Goal: Transaction & Acquisition: Book appointment/travel/reservation

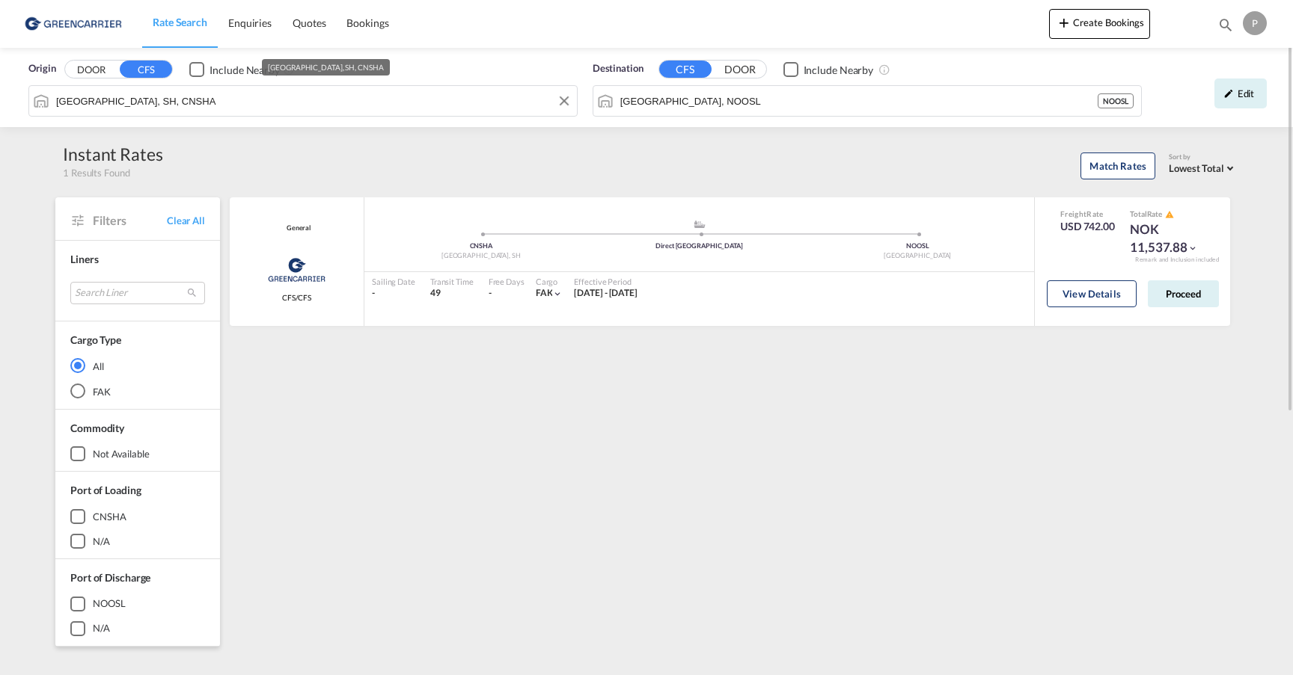
click at [188, 97] on input "[GEOGRAPHIC_DATA], SH, CNSHA" at bounding box center [312, 101] width 513 height 22
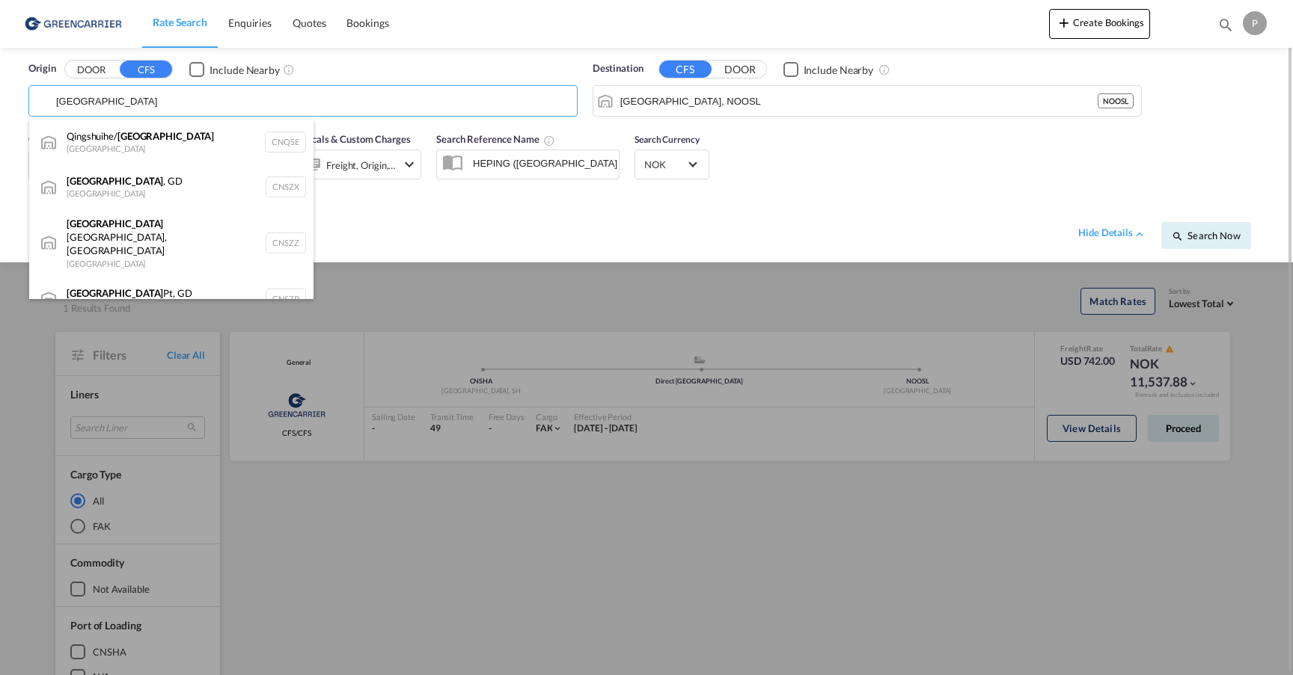
drag, startPoint x: 188, startPoint y: 97, endPoint x: 167, endPoint y: 191, distance: 96.7
click at [188, 190] on div "[GEOGRAPHIC_DATA] , GD [GEOGRAPHIC_DATA] CNSZX" at bounding box center [171, 187] width 284 height 45
type input "[GEOGRAPHIC_DATA], GD, CNSZX"
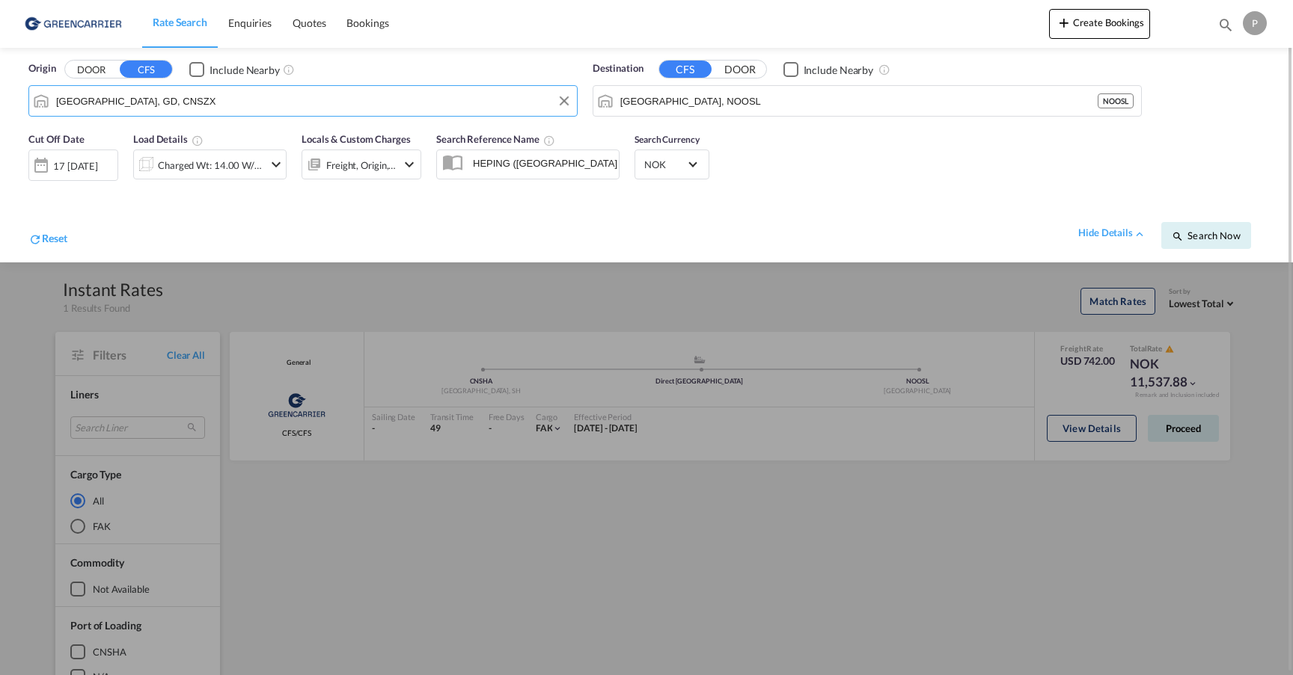
click at [91, 167] on div "17 [DATE]" at bounding box center [75, 165] width 45 height 13
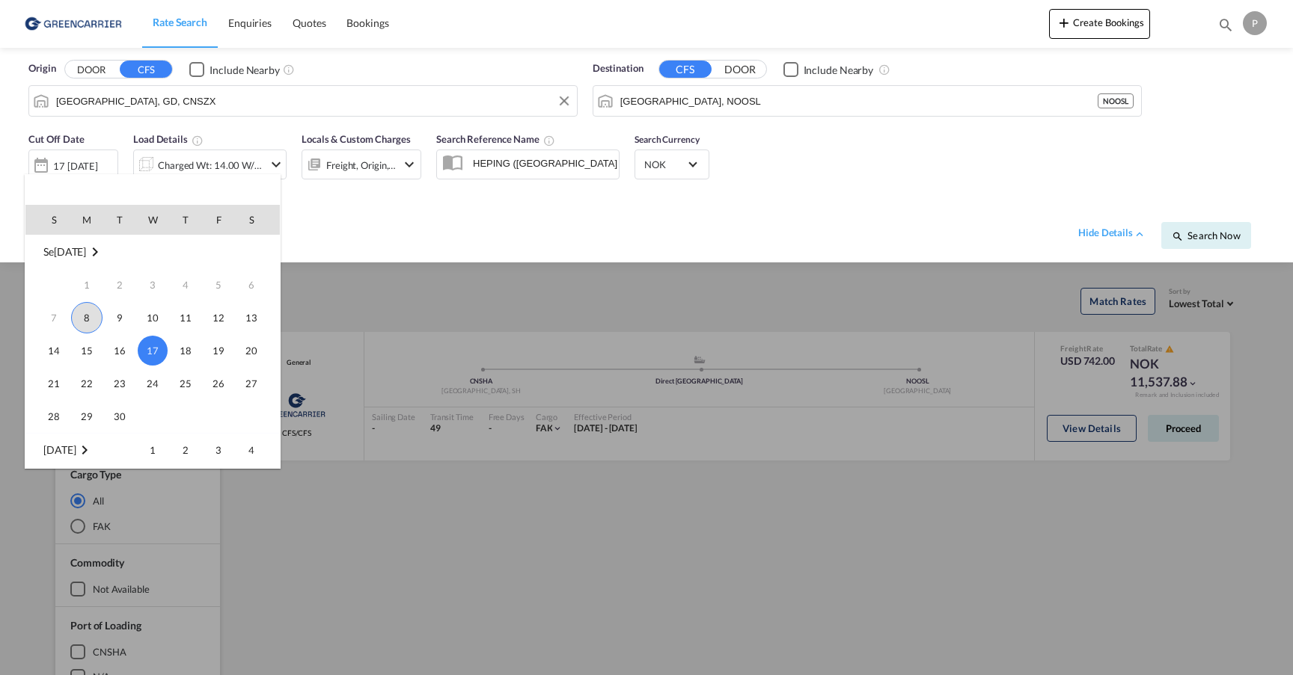
click at [87, 319] on span "8" at bounding box center [86, 317] width 31 height 31
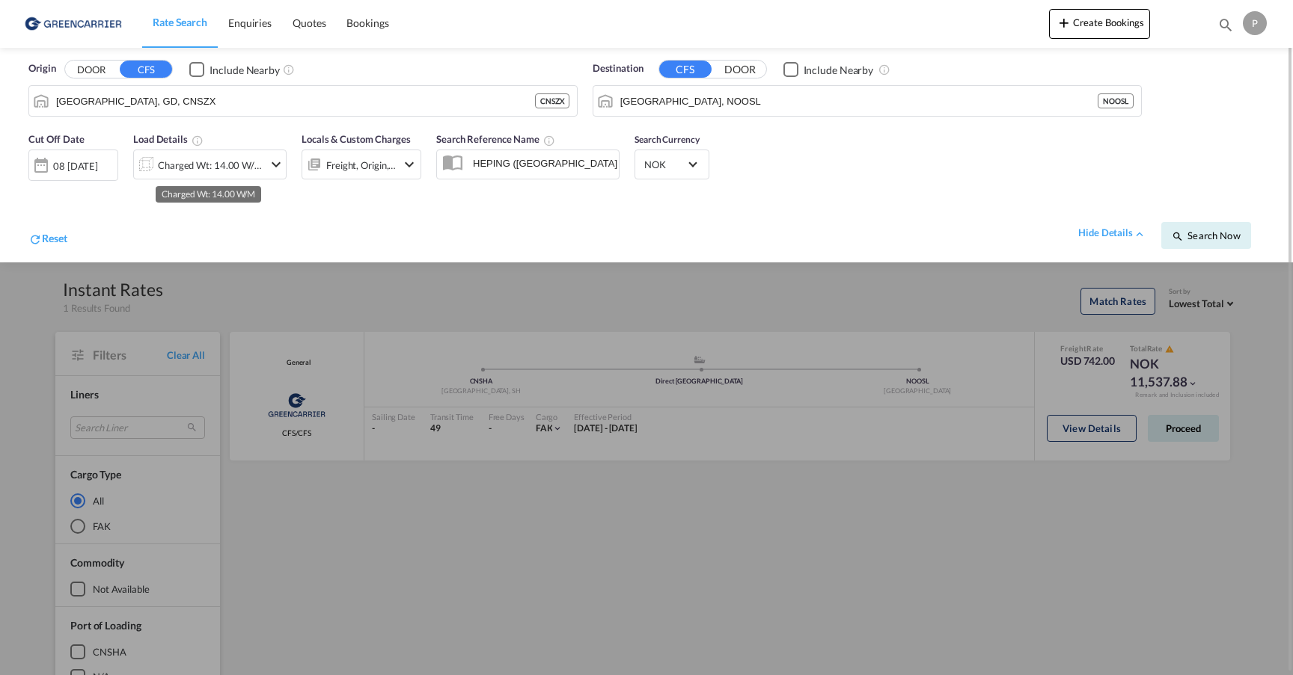
click at [215, 159] on div "Charged Wt: 14.00 W/M" at bounding box center [210, 165] width 105 height 21
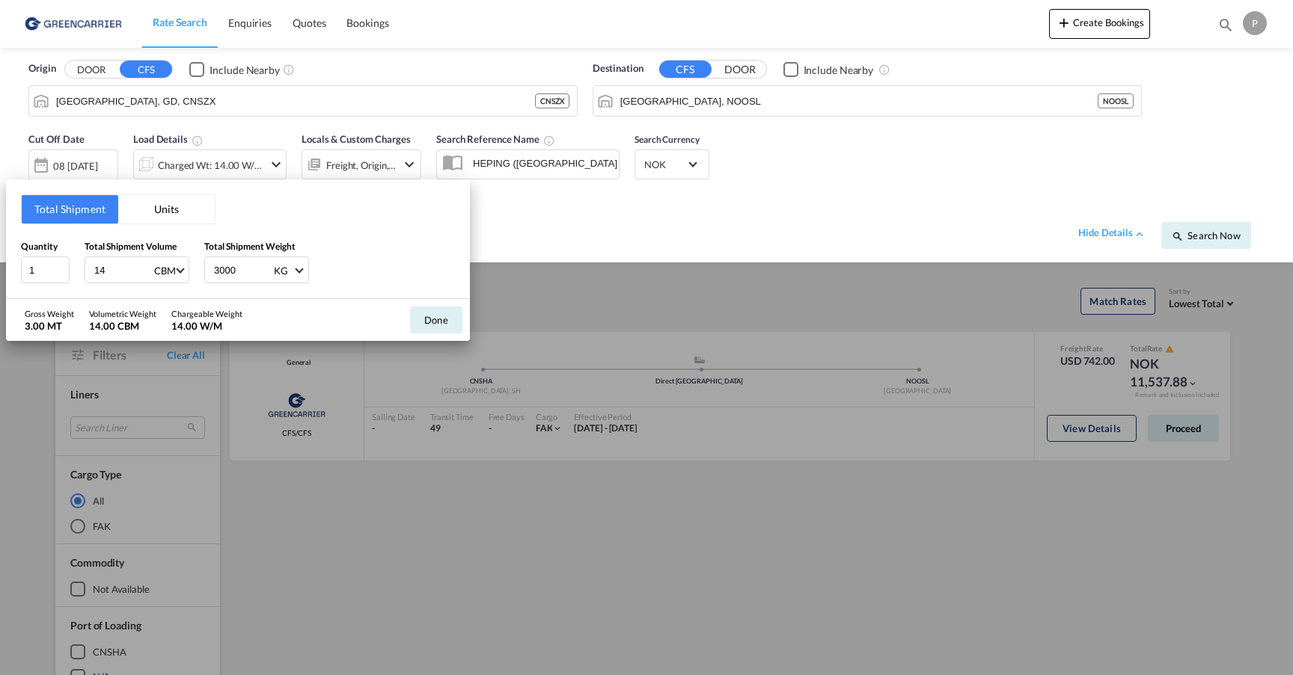
click at [119, 272] on input "14" at bounding box center [123, 269] width 60 height 25
type input "8.79"
drag, startPoint x: 251, startPoint y: 269, endPoint x: 159, endPoint y: 266, distance: 92.0
click at [159, 268] on div "Quantity 1 Total Shipment Volume 8.79 CBM CBM CFT Total Shipment Weight 3000 KG…" at bounding box center [238, 261] width 434 height 45
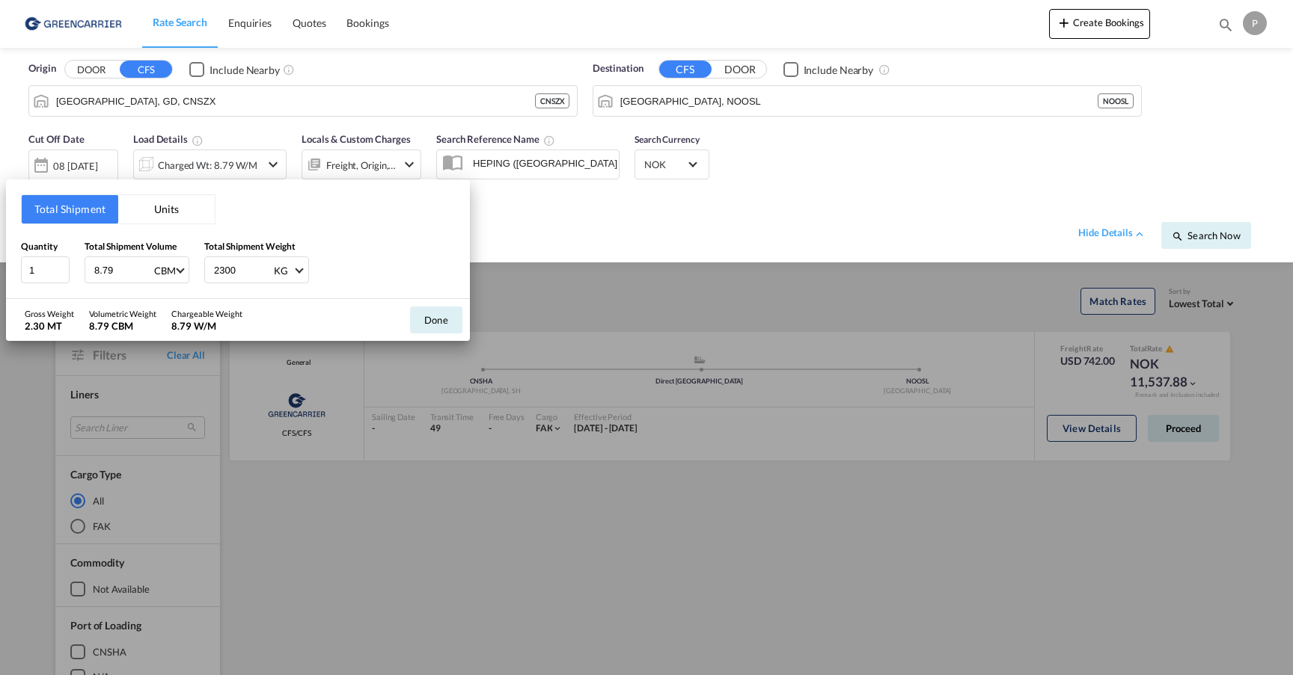
type input "2300"
drag, startPoint x: 378, startPoint y: 245, endPoint x: 392, endPoint y: 276, distance: 33.5
click at [378, 245] on div "Quantity 1 Total Shipment Volume 8.79 CBM CBM CFT Total Shipment Weight 2300 KG…" at bounding box center [238, 261] width 434 height 45
click at [447, 321] on button "Done" at bounding box center [436, 320] width 52 height 27
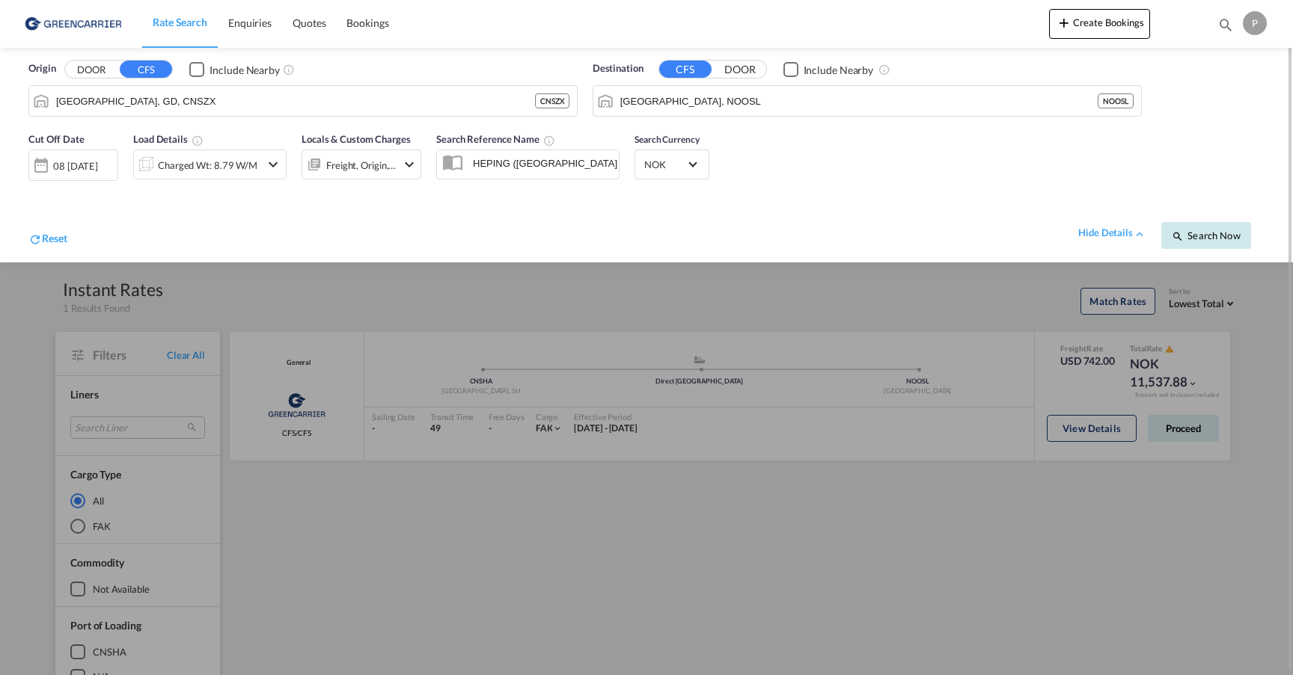
click at [1212, 239] on span "Search Now" at bounding box center [1205, 236] width 68 height 12
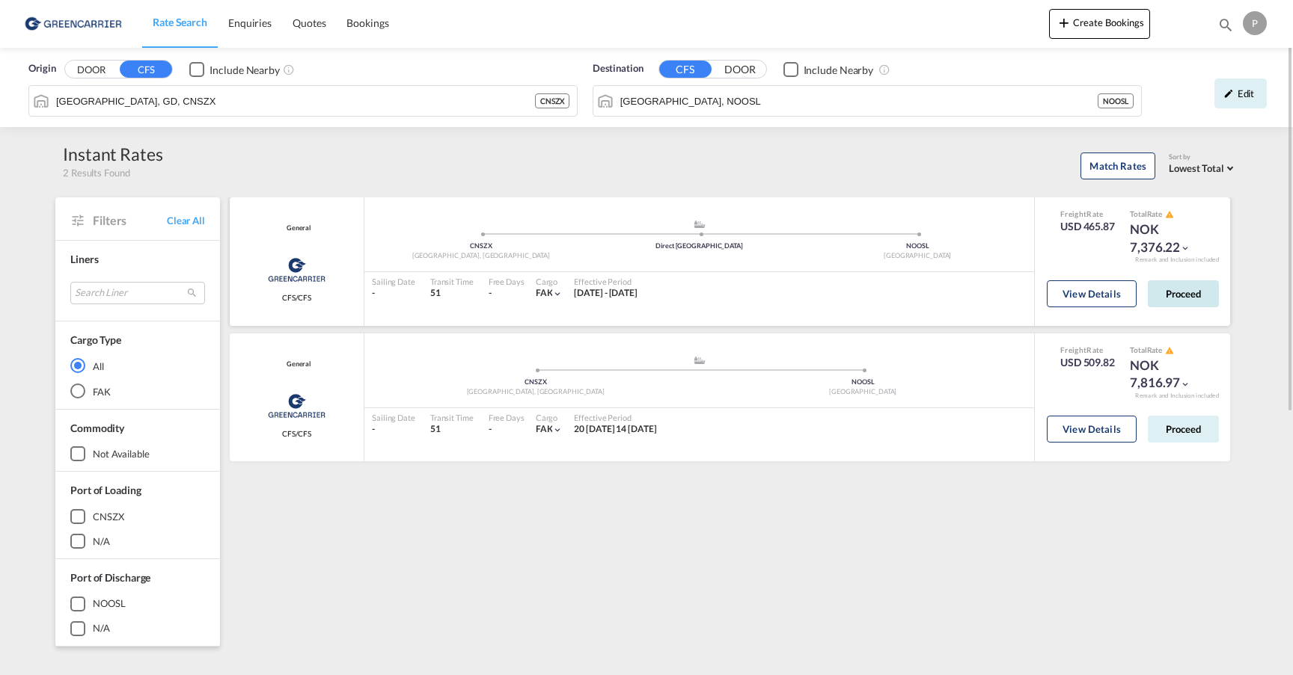
click at [1183, 291] on button "Proceed" at bounding box center [1182, 293] width 71 height 27
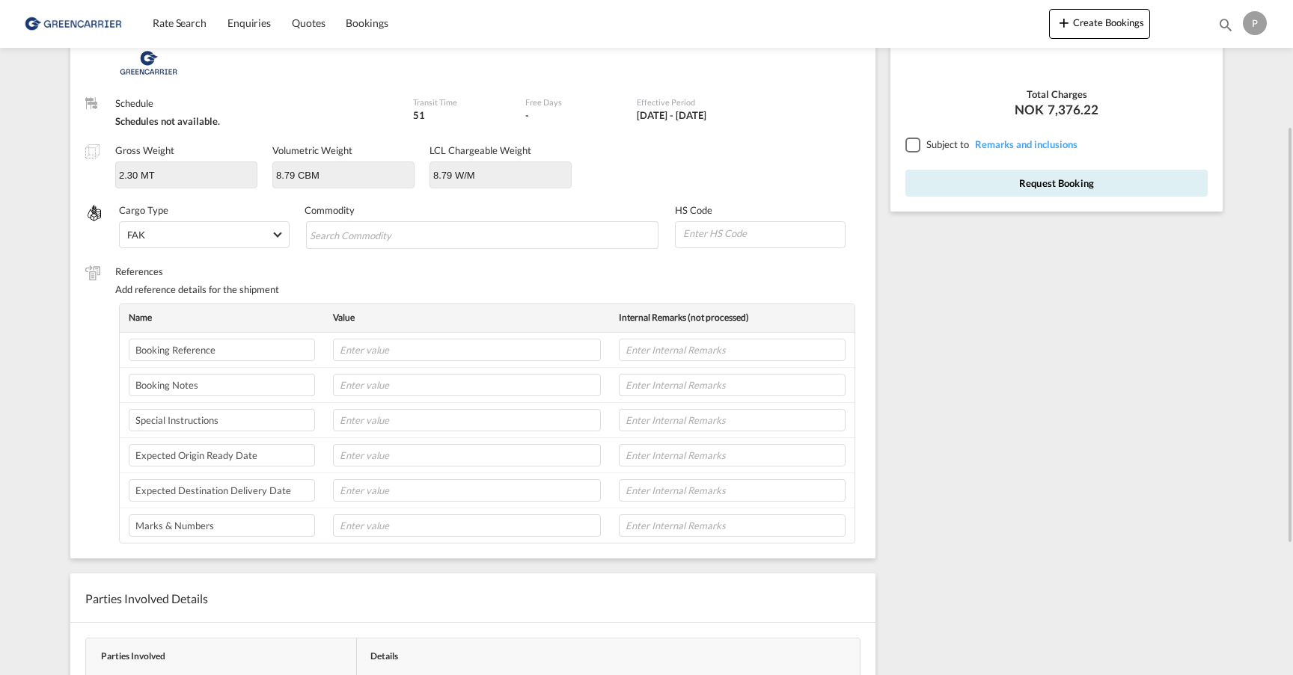
scroll to position [218, 0]
click at [420, 231] on input "Search Commodity" at bounding box center [378, 233] width 137 height 24
type input "Glass Dome"
type input "K"
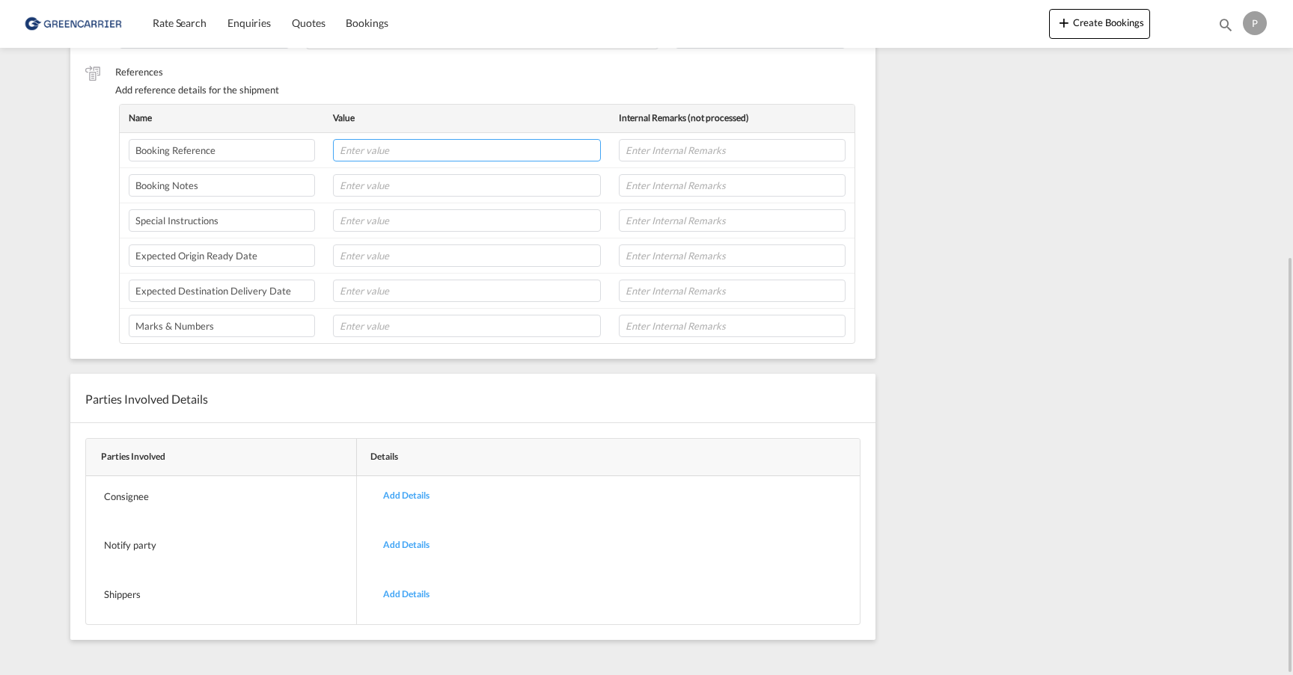
scroll to position [0, 0]
click at [409, 591] on div "Add Details" at bounding box center [406, 594] width 69 height 35
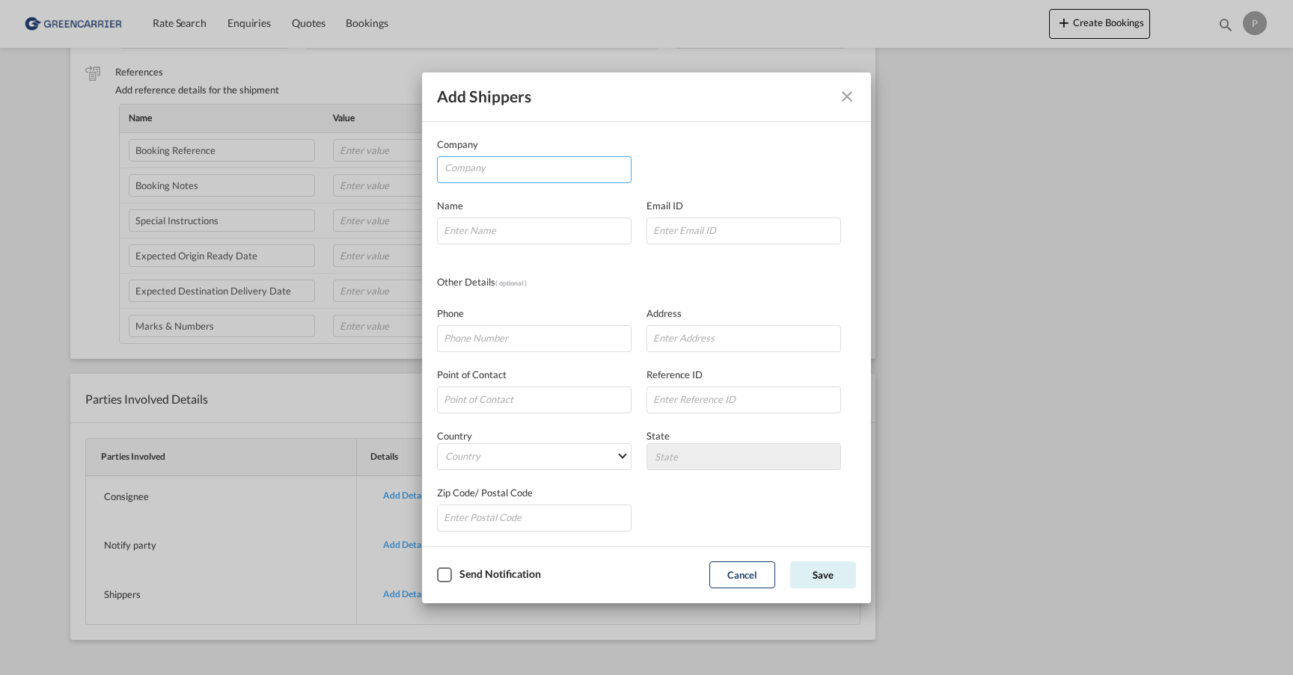
click at [493, 171] on input "Company" at bounding box center [537, 168] width 186 height 22
paste input "LINGHANG (HK) INTERNATIONAL GROUP LIMITED"
type input "LINGHANG (HK) INTERNATIONAL GROUP LIMITED"
click at [794, 198] on div "Name Email ID" at bounding box center [646, 213] width 419 height 61
type input "[PERSON_NAME]"
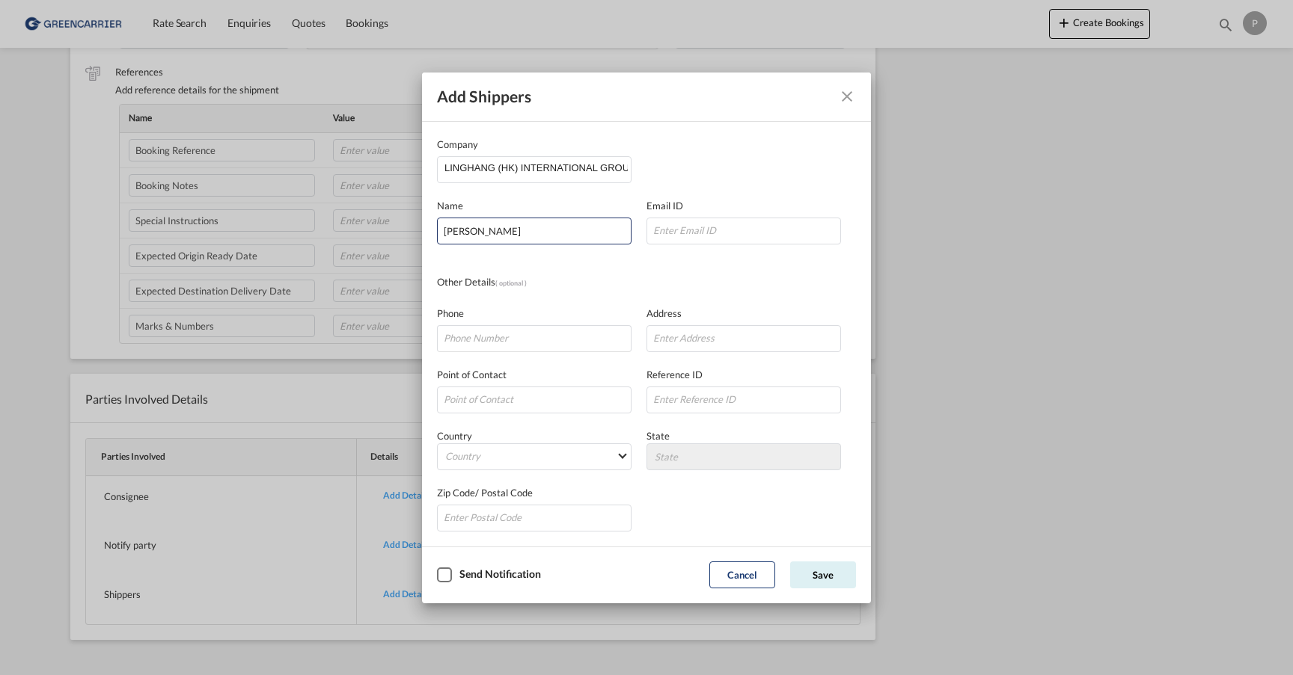
click at [769, 275] on div "Other Details ( optional )" at bounding box center [646, 283] width 419 height 16
click at [623, 459] on md-select "Country [GEOGRAPHIC_DATA] [GEOGRAPHIC_DATA] [GEOGRAPHIC_DATA] [US_STATE] [GEOGR…" at bounding box center [534, 457] width 194 height 27
click at [540, 428] on input "search" at bounding box center [551, 420] width 221 height 36
type input "v"
type input "china"
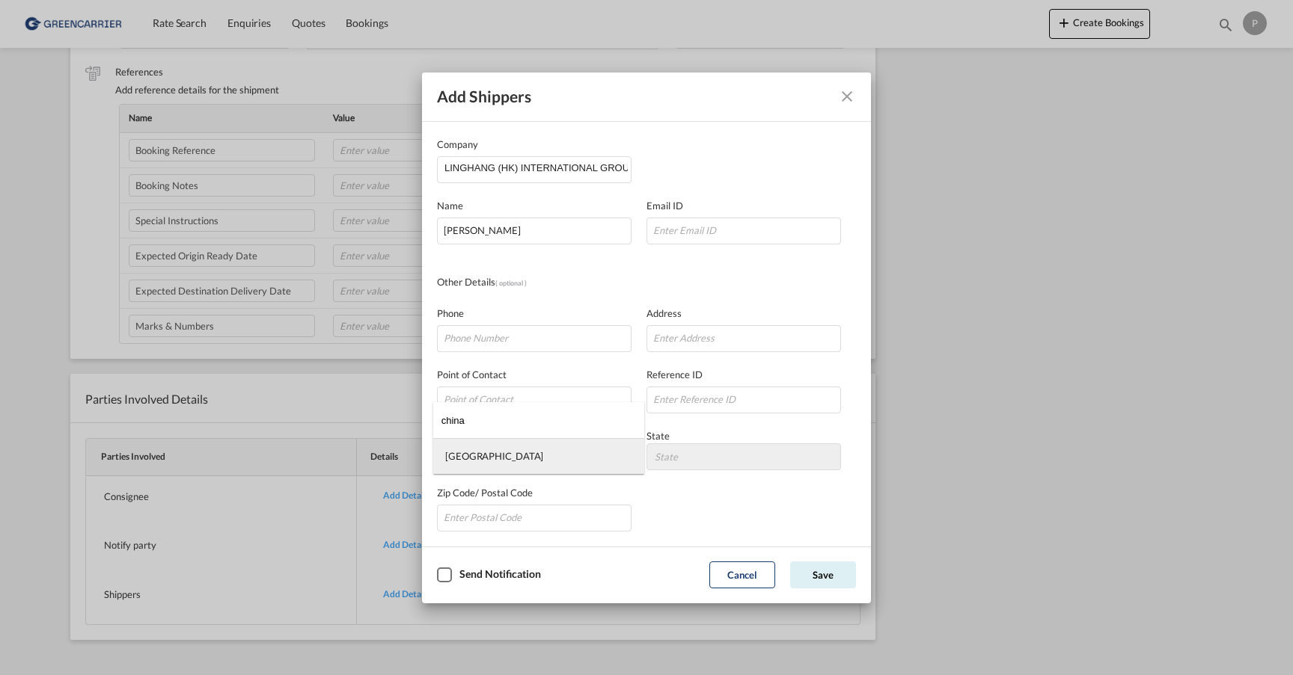
click at [592, 447] on md-option "[GEOGRAPHIC_DATA]" at bounding box center [538, 456] width 211 height 36
click at [803, 464] on md-select "State [GEOGRAPHIC_DATA] [GEOGRAPHIC_DATA] [GEOGRAPHIC_DATA] [PERSON_NAME][GEOGR…" at bounding box center [743, 457] width 194 height 27
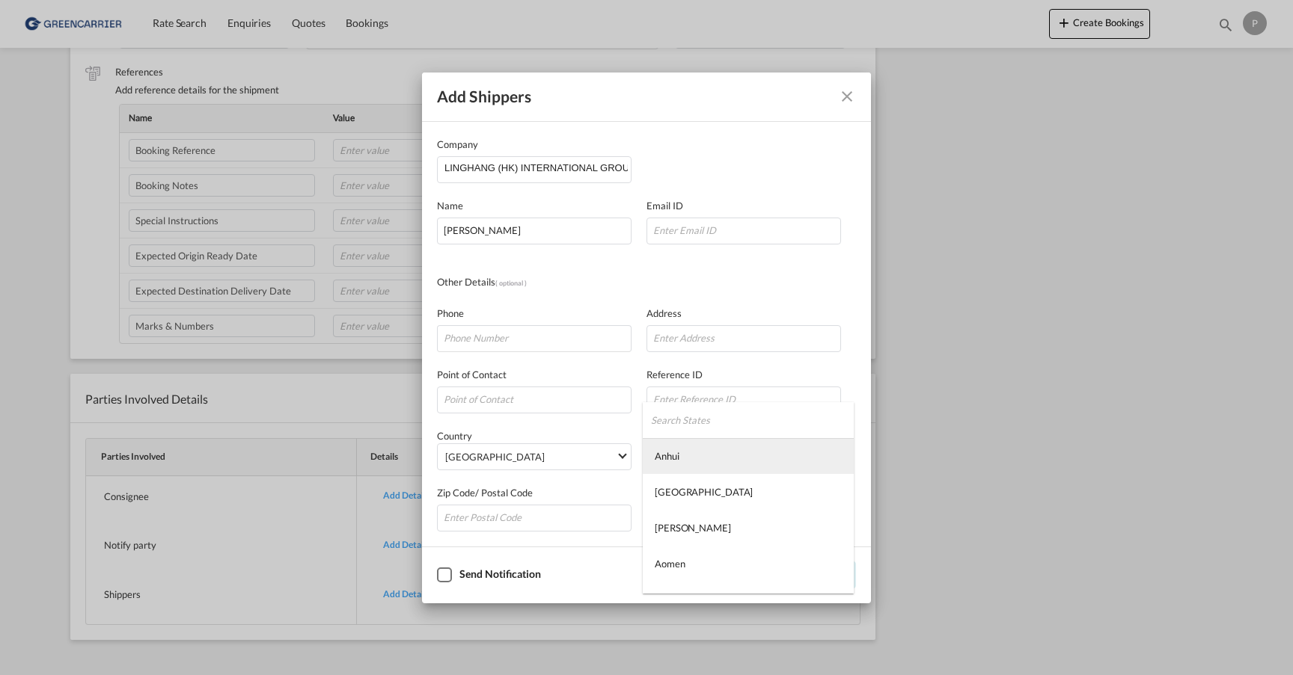
type md-option "Anhui"
type md-option "Gansu"
click at [761, 380] on md-backdrop at bounding box center [646, 337] width 1293 height 675
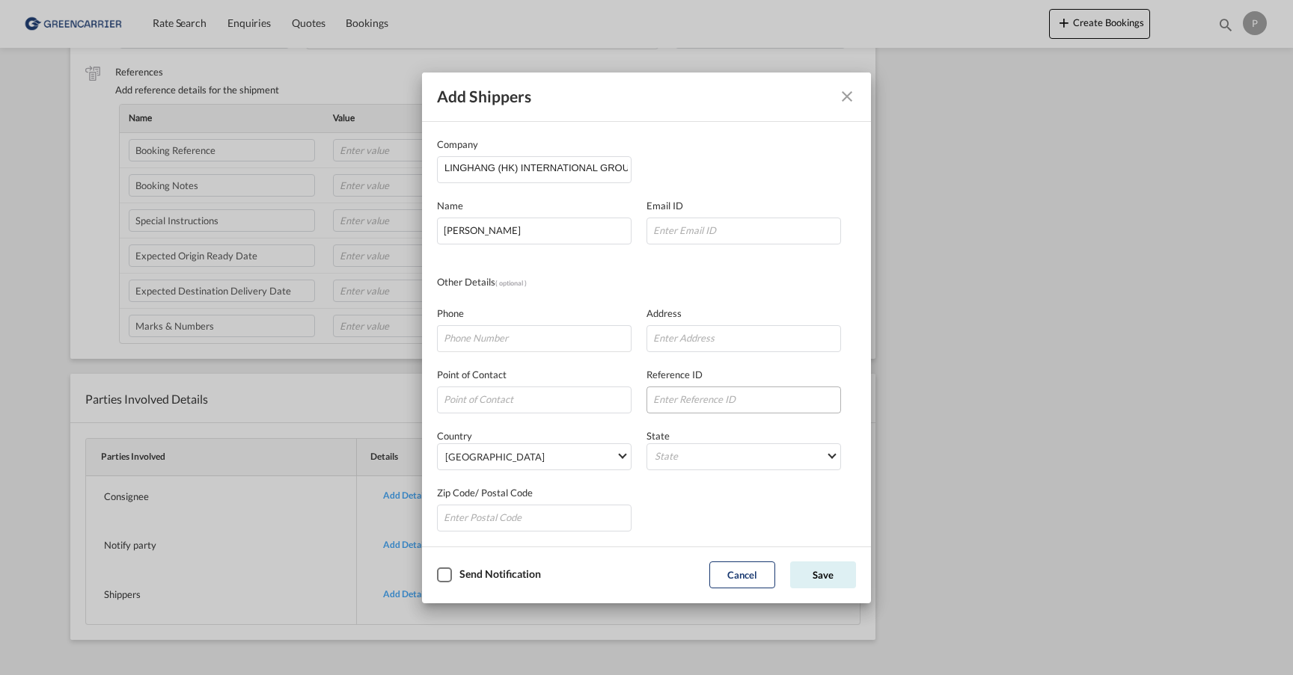
scroll to position [0, 0]
click at [717, 459] on md-select "State" at bounding box center [743, 457] width 194 height 27
click at [695, 419] on input "search" at bounding box center [752, 420] width 203 height 36
type input "g"
type input "p"
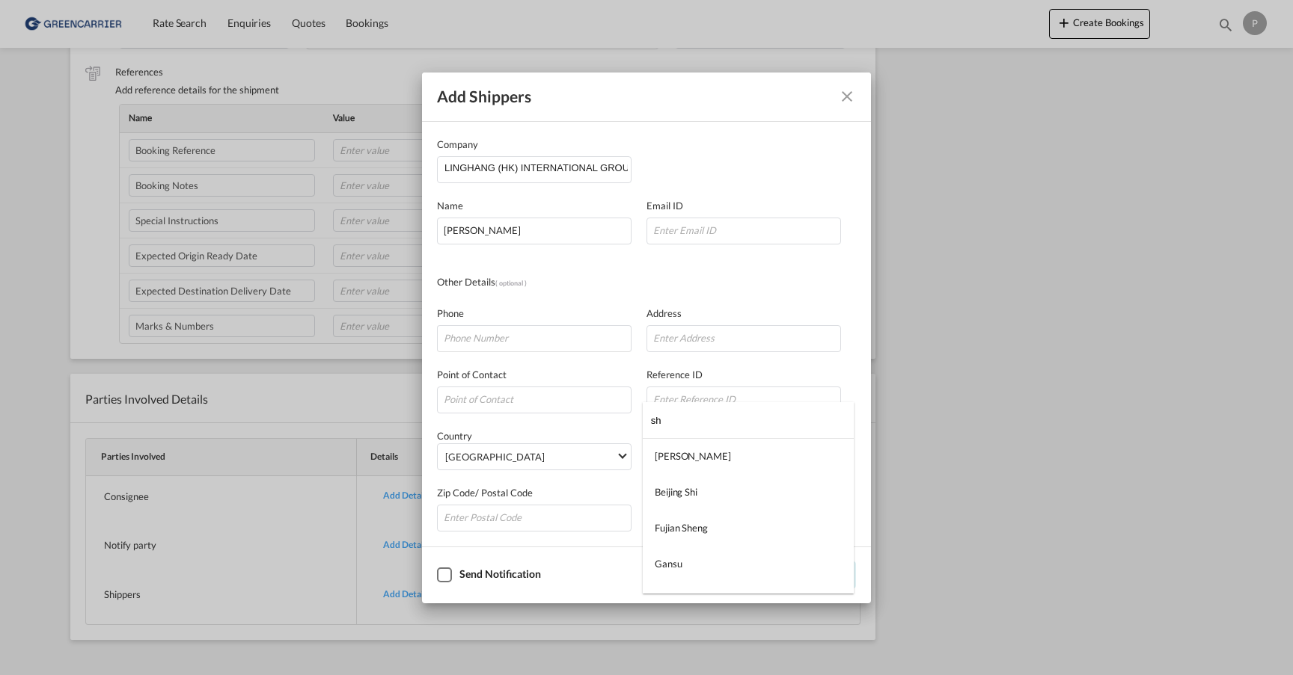
type input "s"
type input "guang"
drag, startPoint x: 681, startPoint y: 420, endPoint x: 637, endPoint y: 418, distance: 44.2
click at [637, 418] on body "Rate Search Enquiries Quotes Bookings Rate Search Enquiries" at bounding box center [646, 337] width 1293 height 675
click at [833, 378] on md-backdrop at bounding box center [646, 337] width 1293 height 675
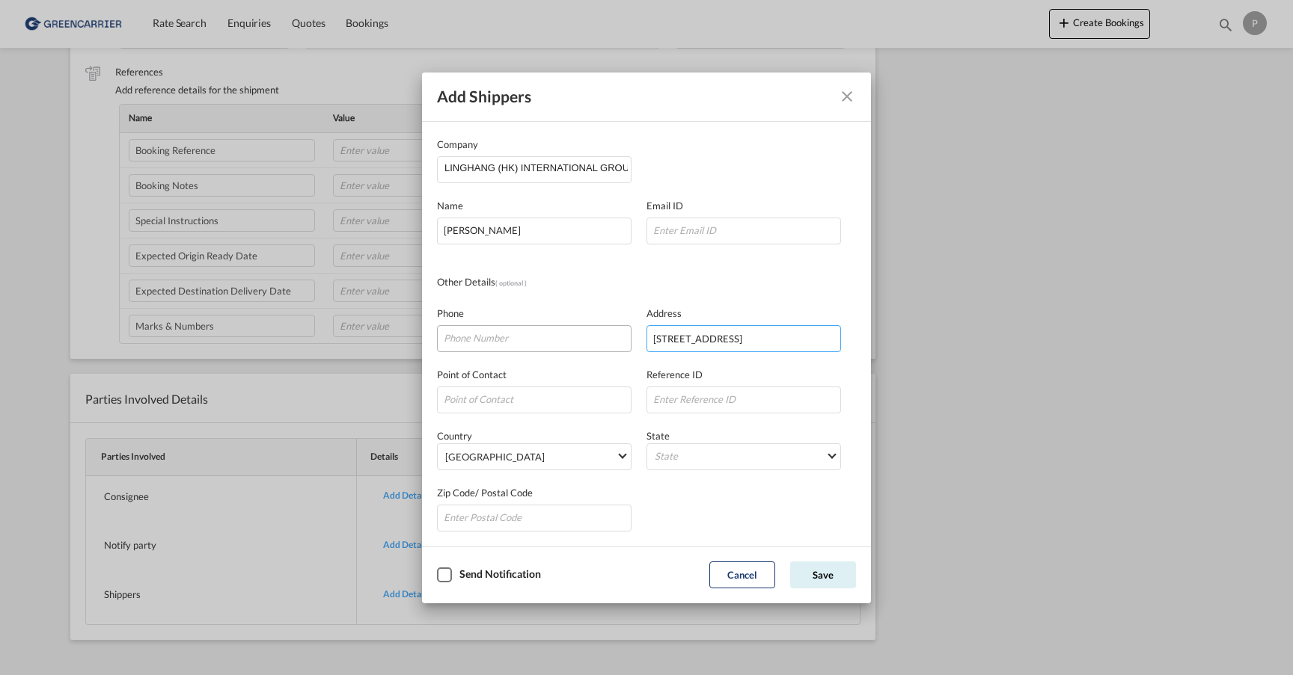
type input "[STREET_ADDRESS]"
type input "[PHONE_NUMBER]"
paste input "A [EMAIL_ADDRESS][DOMAIN_NAME]"
click at [659, 228] on input "A [EMAIL_ADDRESS][DOMAIN_NAME]" at bounding box center [743, 231] width 194 height 27
click at [760, 227] on input "[EMAIL_ADDRESS][DOMAIN_NAME]" at bounding box center [743, 231] width 194 height 27
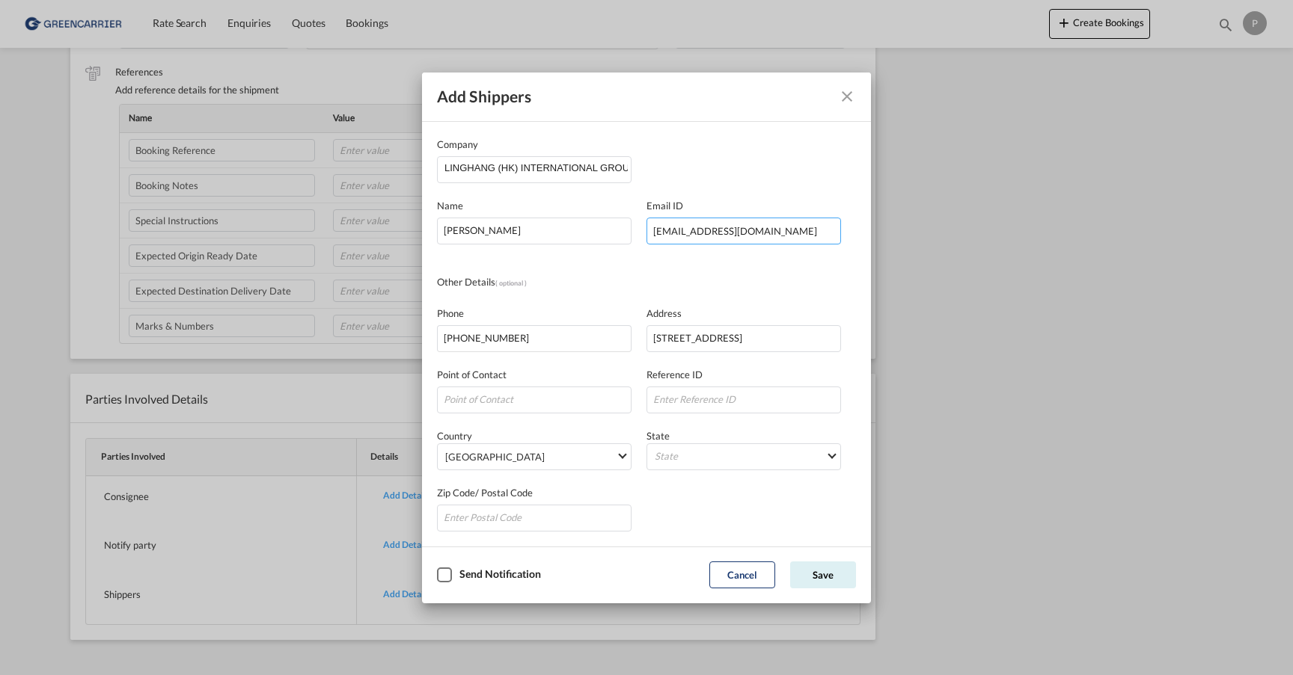
type input "[EMAIL_ADDRESS][DOMAIN_NAME]"
click at [748, 279] on div "Other Details ( optional )" at bounding box center [646, 283] width 419 height 16
click at [444, 576] on div "Checkbox No Ink" at bounding box center [444, 575] width 15 height 15
click at [822, 576] on button "Save" at bounding box center [823, 575] width 66 height 27
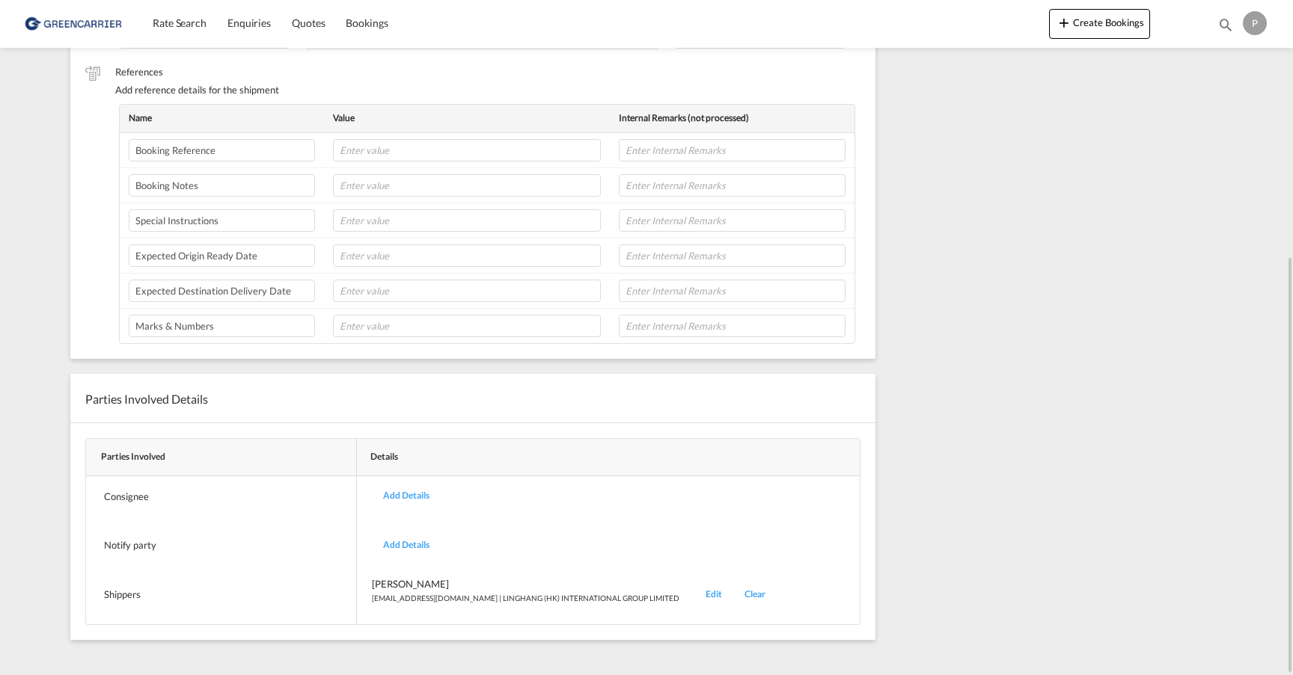
click at [411, 492] on div "Add Details" at bounding box center [406, 496] width 69 height 35
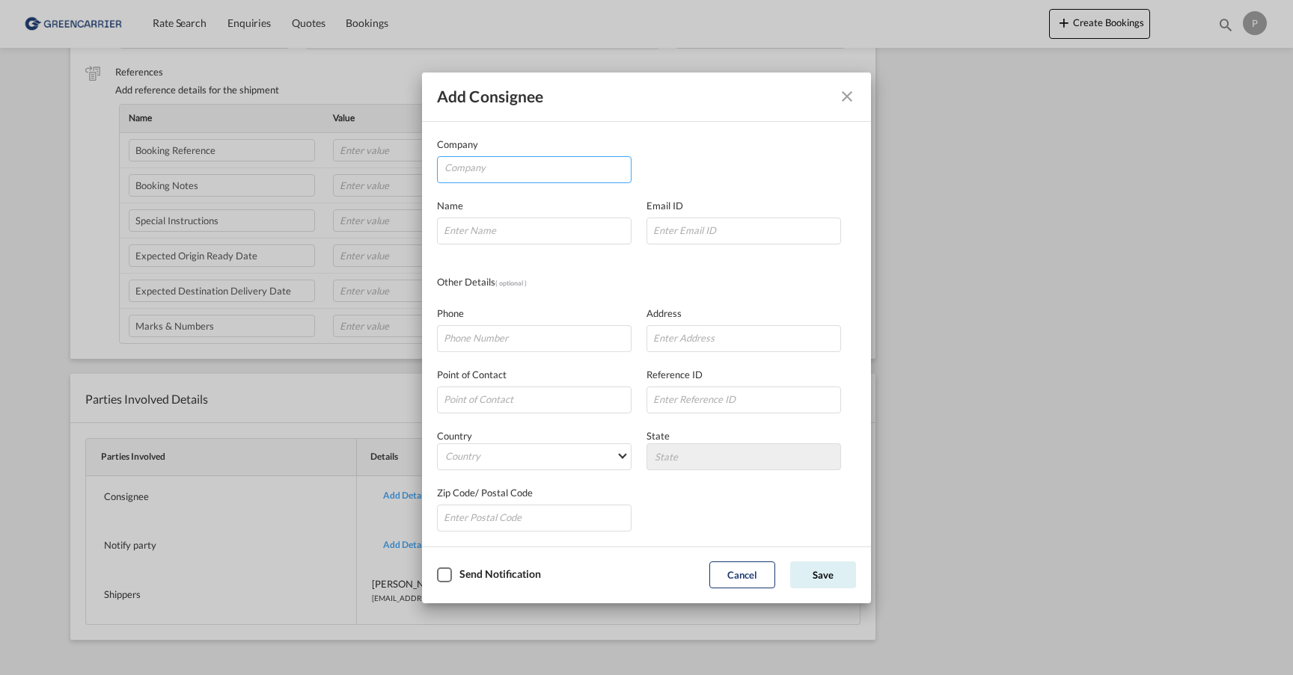
click at [530, 165] on input "Company" at bounding box center [537, 168] width 186 height 22
type input "Diro Design AS"
click at [709, 179] on div "Company Diro Design AS" at bounding box center [646, 160] width 419 height 46
type input "[PERSON_NAME]"
type input "[EMAIL_ADDRESS][DOMAIN_NAME]"
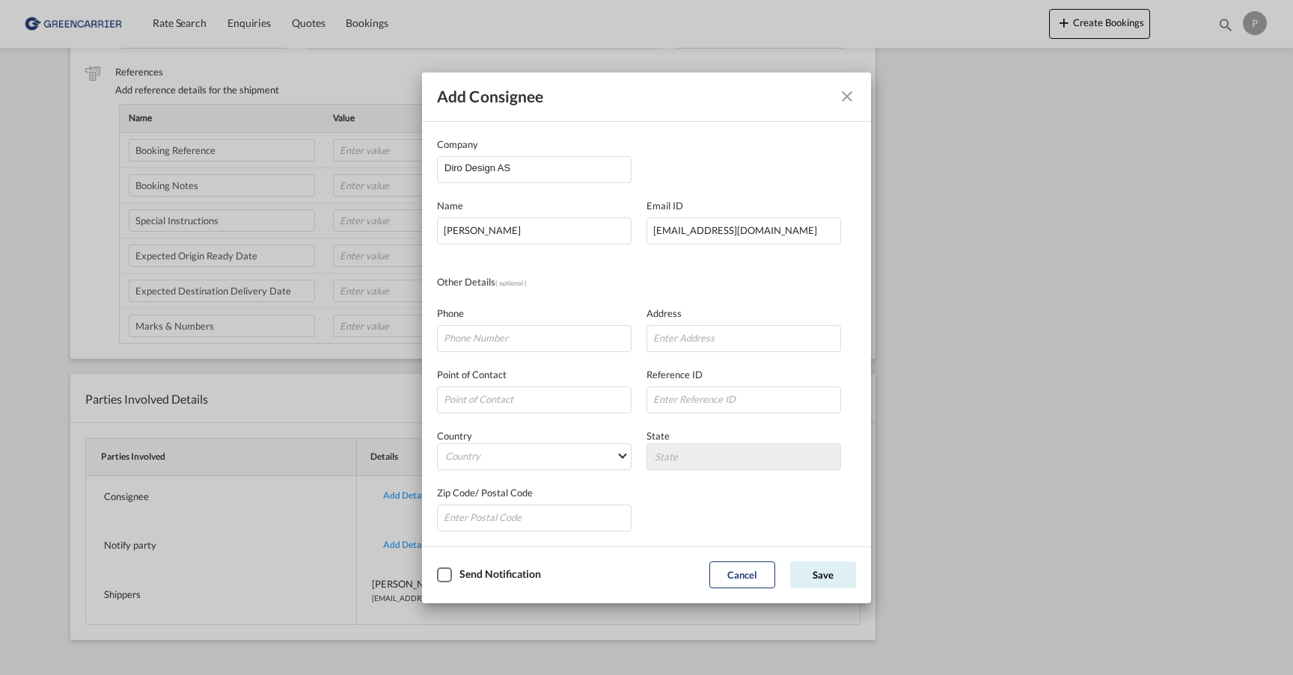
click at [612, 277] on div "Other Details ( optional )" at bounding box center [541, 283] width 209 height 16
type input "46389778"
type input "Vestre Veaveg 4"
click at [579, 456] on md-select "Country [GEOGRAPHIC_DATA] [GEOGRAPHIC_DATA] [GEOGRAPHIC_DATA] [US_STATE] [GEOGR…" at bounding box center [534, 457] width 194 height 27
click at [562, 429] on input "search" at bounding box center [551, 420] width 221 height 36
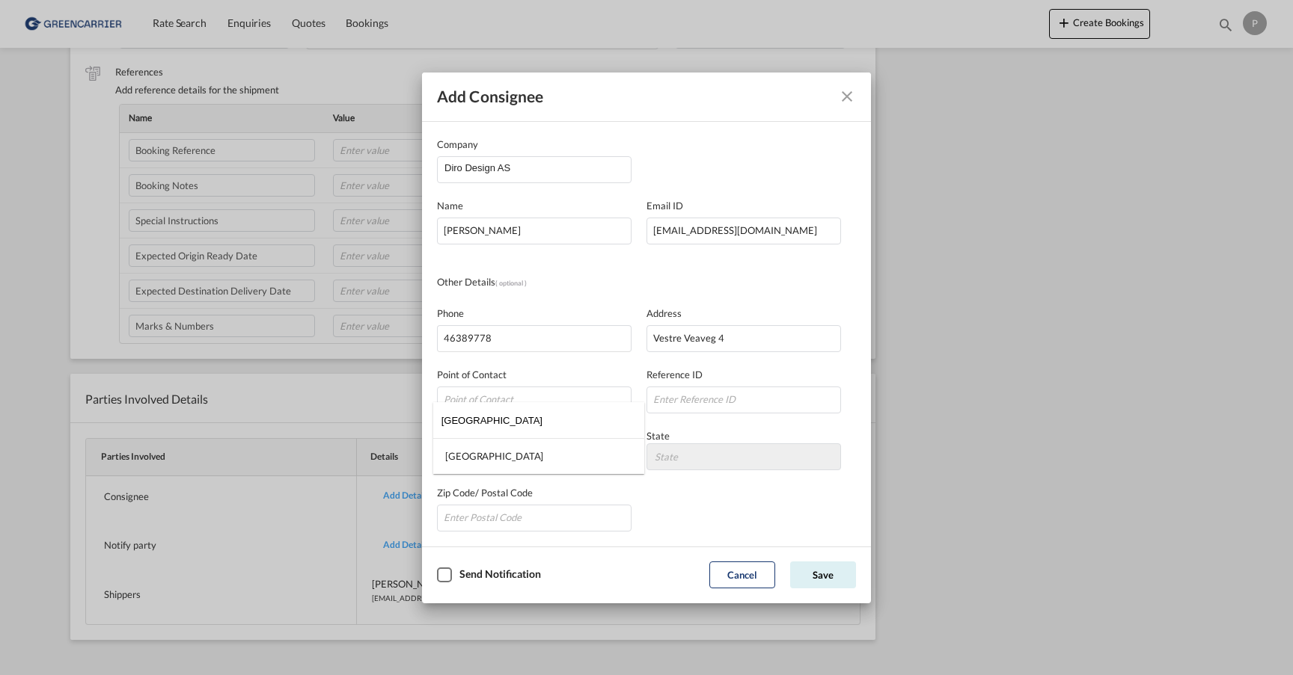
type input "[GEOGRAPHIC_DATA]"
drag, startPoint x: 562, startPoint y: 429, endPoint x: 503, endPoint y: 457, distance: 65.9
click at [503, 457] on md-option "[GEOGRAPHIC_DATA]" at bounding box center [538, 456] width 211 height 36
click at [712, 460] on md-select "State [GEOGRAPHIC_DATA] [GEOGRAPHIC_DATA] [GEOGRAPHIC_DATA] [GEOGRAPHIC_DATA] […" at bounding box center [743, 457] width 194 height 27
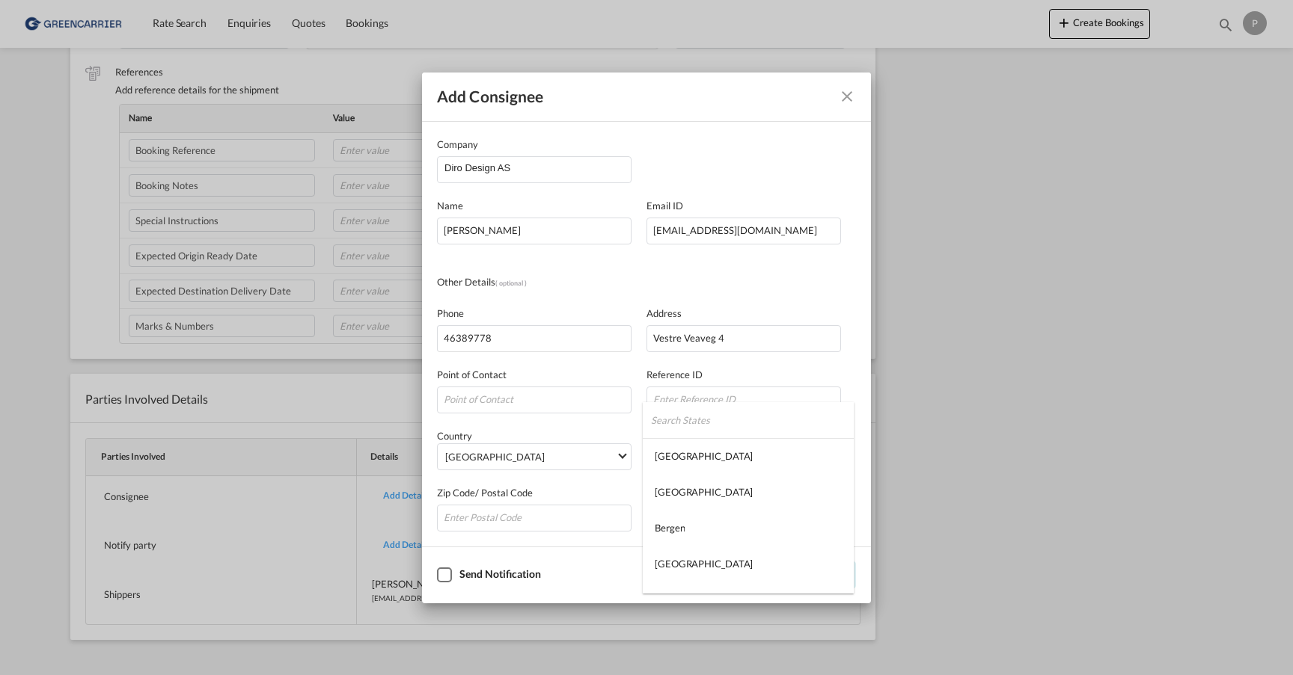
type md-option "[GEOGRAPHIC_DATA]"
type md-option "Soer Troendelag"
click at [824, 370] on md-backdrop at bounding box center [646, 337] width 1293 height 675
type input "4275"
click at [685, 503] on div "Zip Code/ Postal Code 4275" at bounding box center [646, 500] width 419 height 61
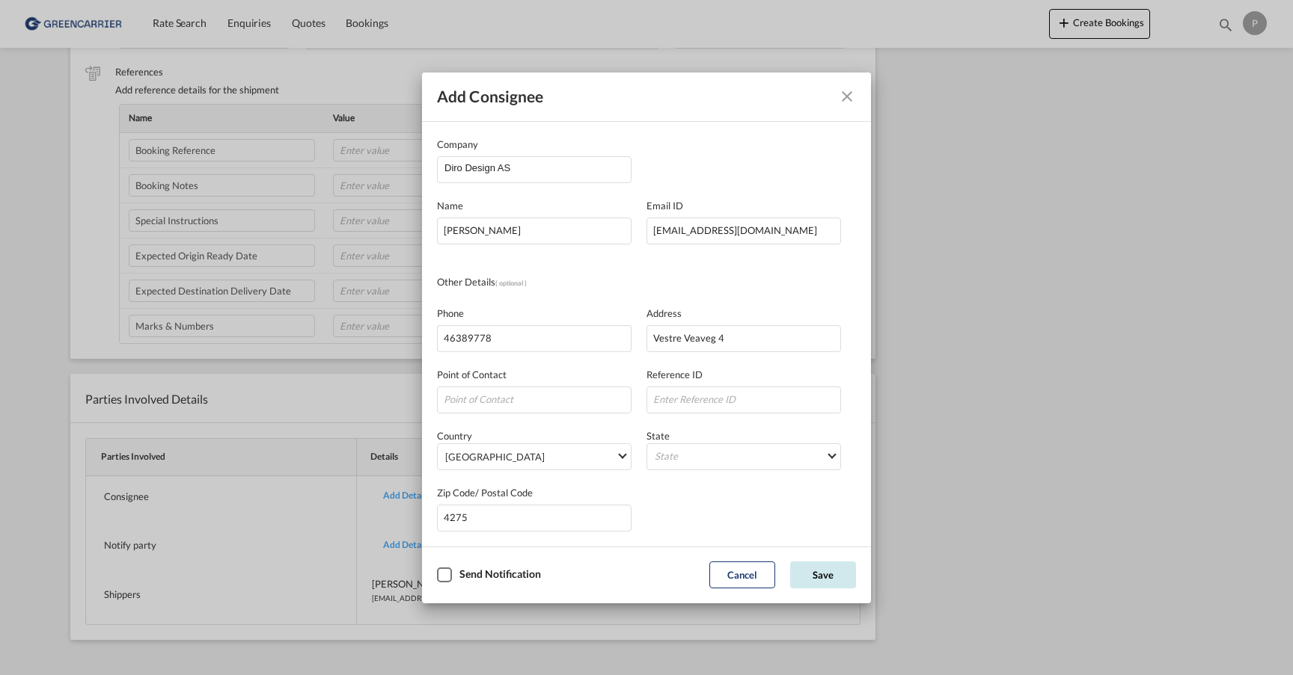
click at [828, 580] on button "Save" at bounding box center [823, 575] width 66 height 27
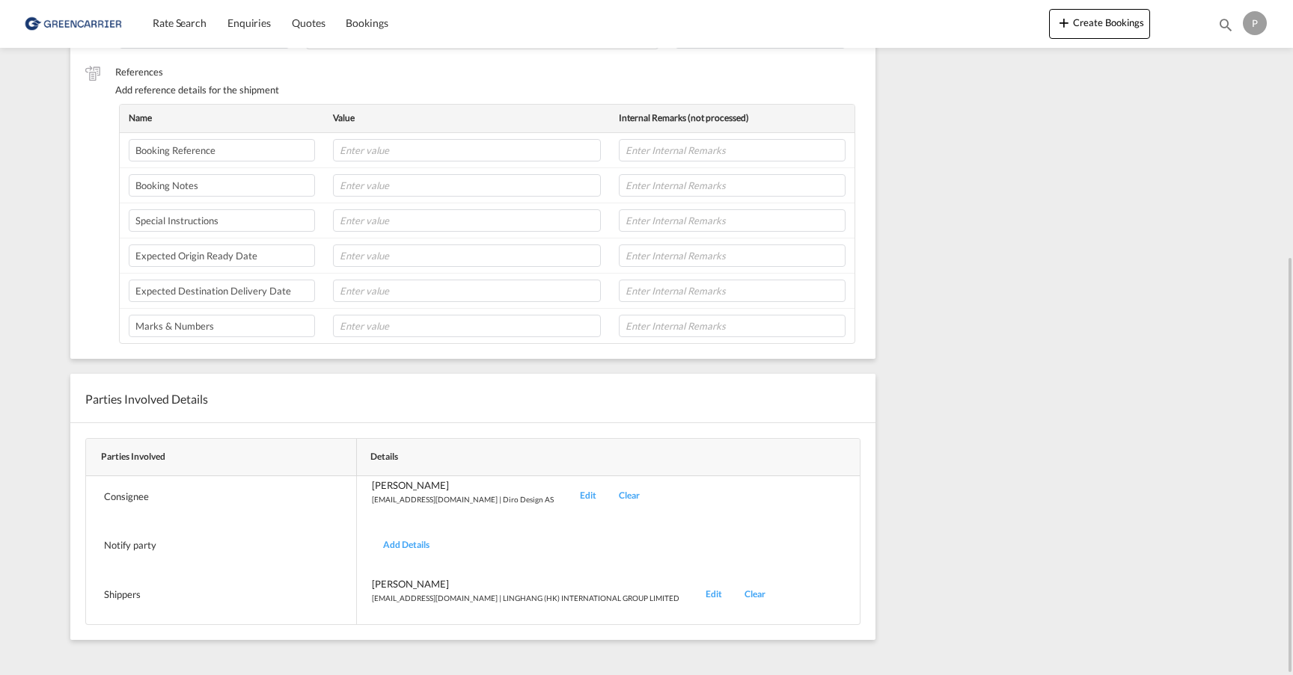
click at [418, 544] on div "Add Details" at bounding box center [406, 545] width 69 height 35
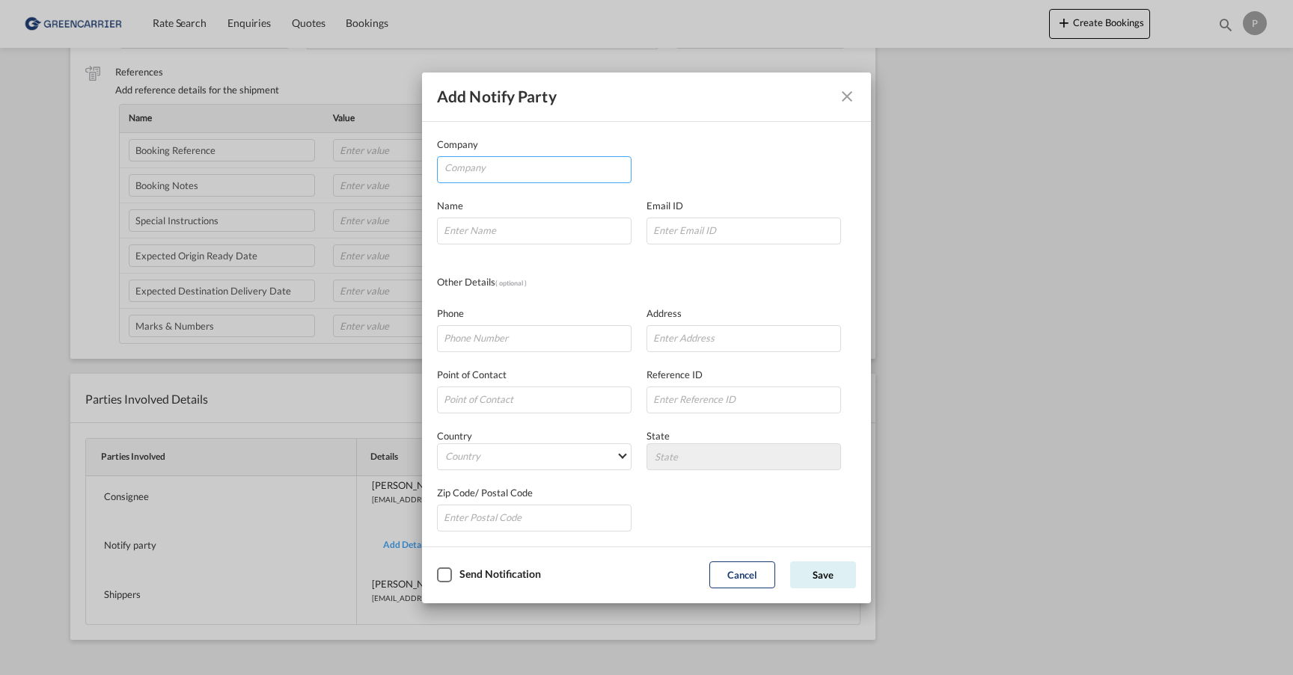
click at [494, 168] on input "Company" at bounding box center [537, 168] width 186 height 22
click at [629, 199] on li "Kaizen Shipping AS" at bounding box center [537, 205] width 187 height 36
type input "Kaizen Shipping AS"
type input "[EMAIL_ADDRESS][DOMAIN_NAME]"
type input "[PHONE_NUMBER]"
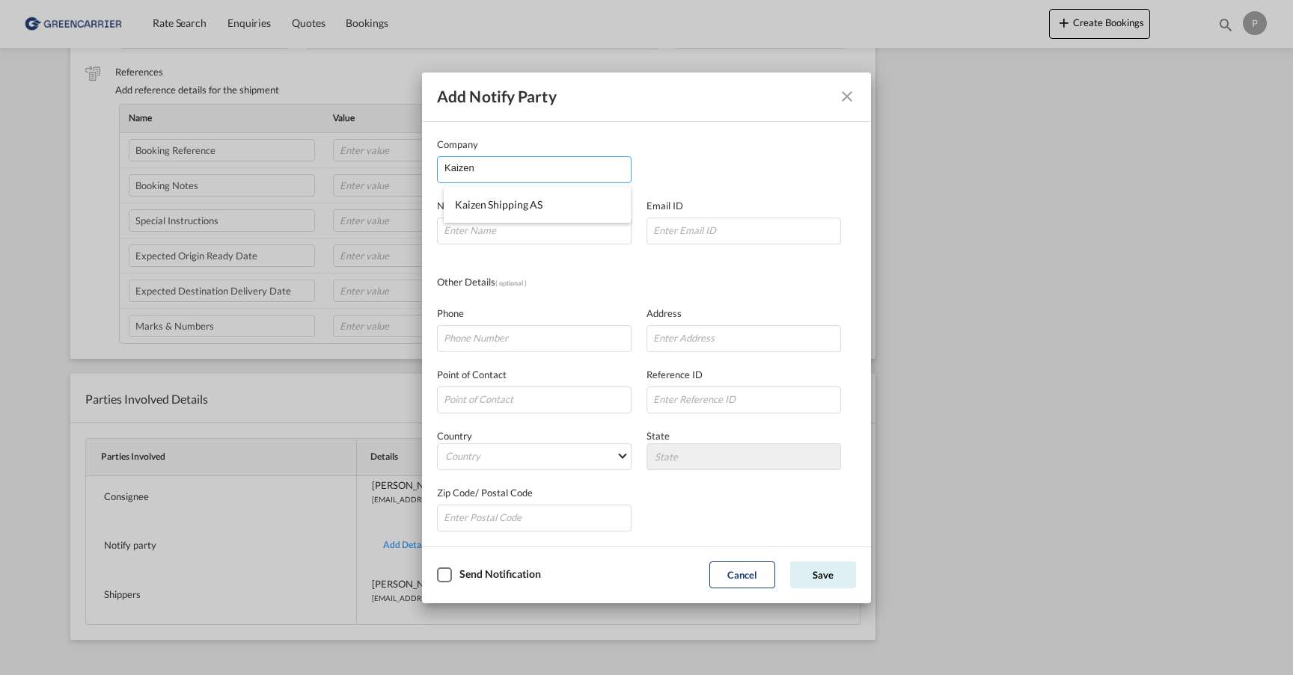
type input "[STREET_ADDRESS]"
type input "1423"
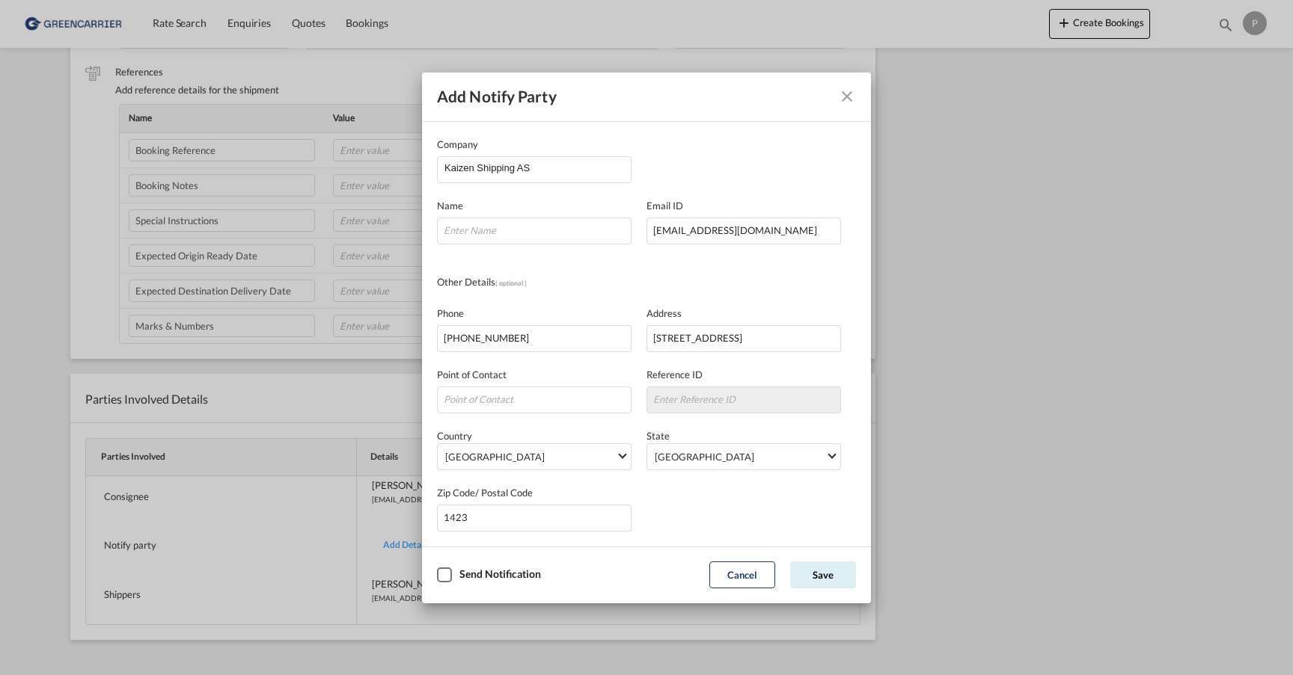
click at [680, 166] on div "Company Kaizen Shipping AS" at bounding box center [646, 160] width 419 height 46
type input "Kaizen Ref: 22381"
click at [444, 576] on div "Checkbox No Ink" at bounding box center [444, 575] width 15 height 15
click at [837, 575] on button "Save" at bounding box center [823, 575] width 66 height 27
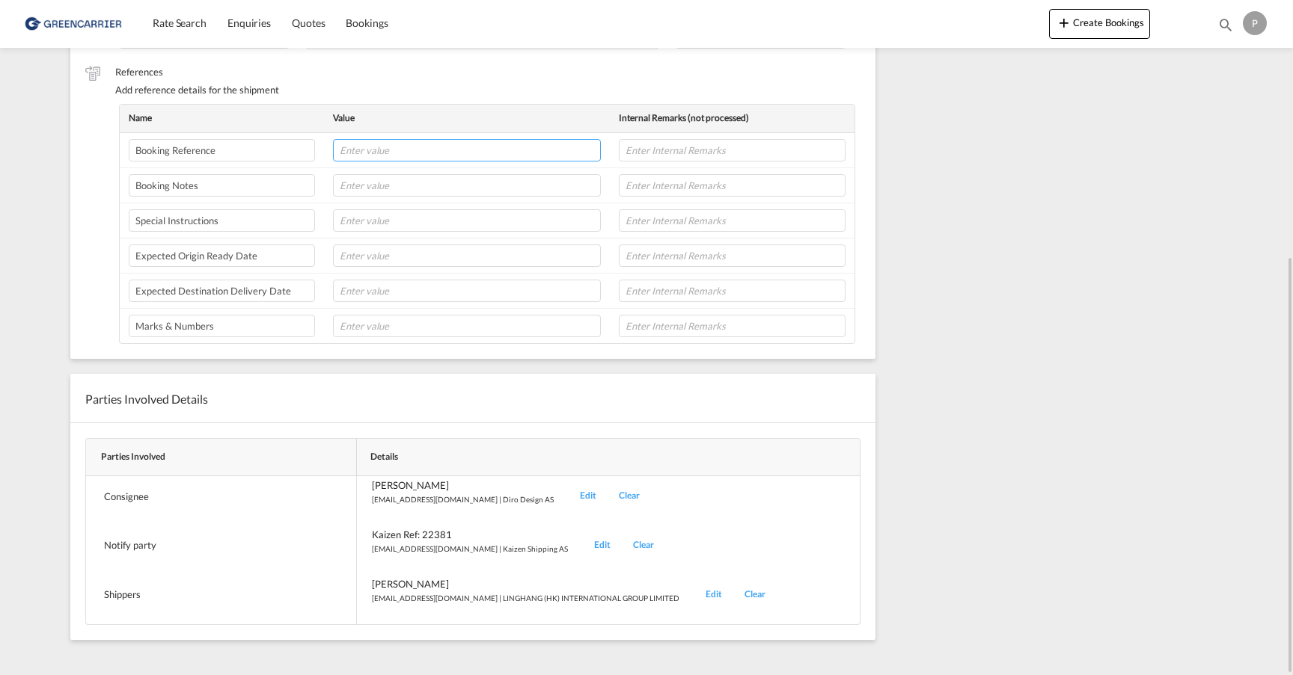
click at [414, 152] on input "text" at bounding box center [467, 150] width 268 height 22
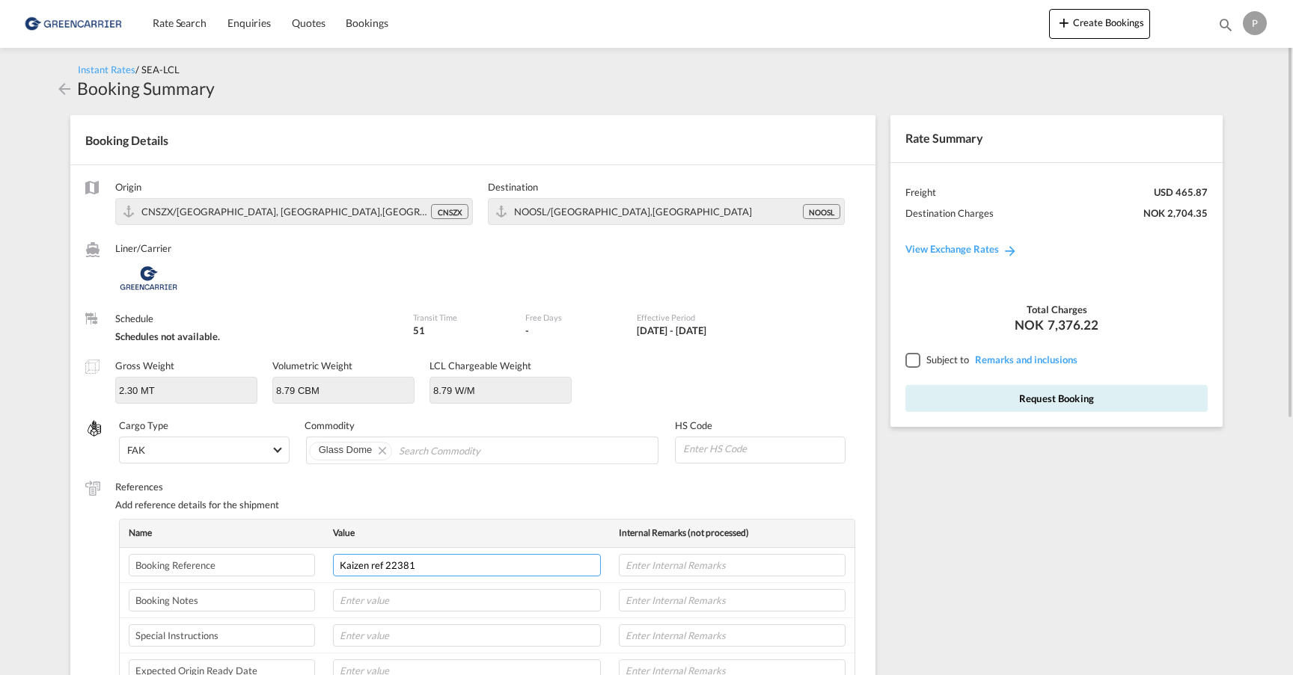
type input "Kaizen ref 22381"
click at [745, 449] on input at bounding box center [762, 449] width 163 height 22
paste input "9406.90"
type input "940690"
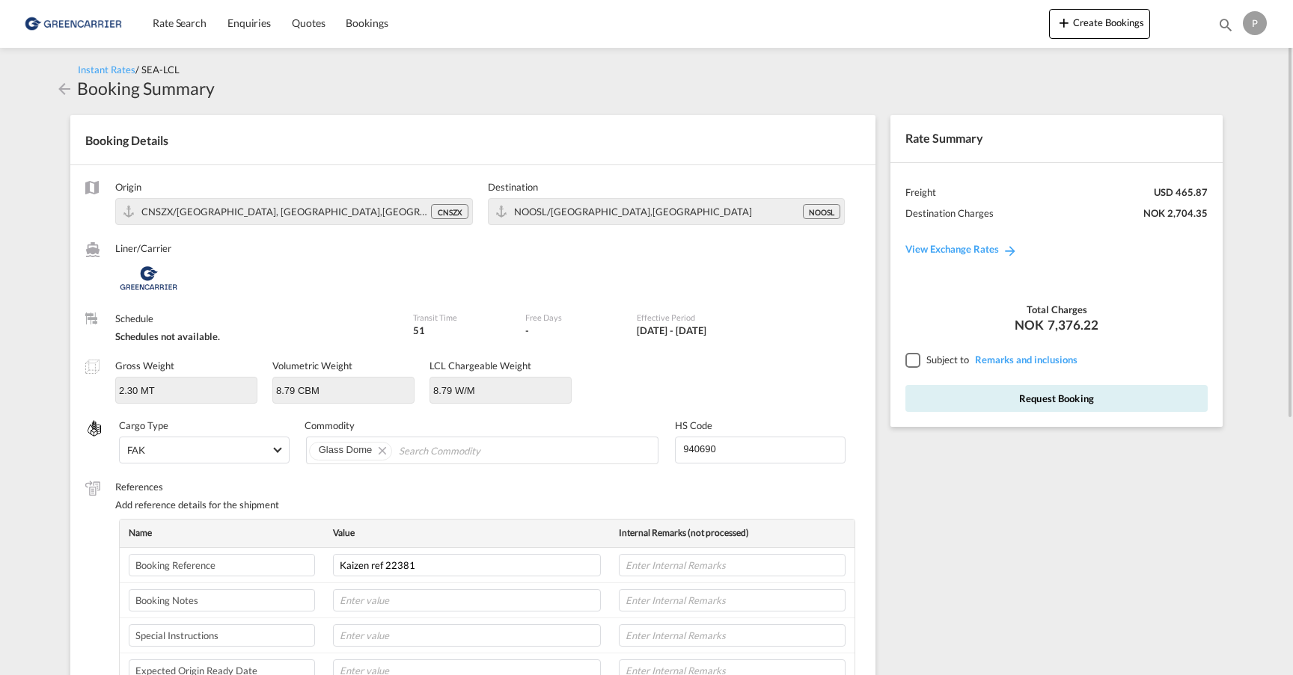
click at [820, 482] on label "References" at bounding box center [487, 486] width 745 height 13
click at [910, 356] on div at bounding box center [911, 359] width 13 height 13
click at [1026, 396] on button "Request Booking" at bounding box center [1056, 398] width 302 height 27
